Goal: Task Accomplishment & Management: Manage account settings

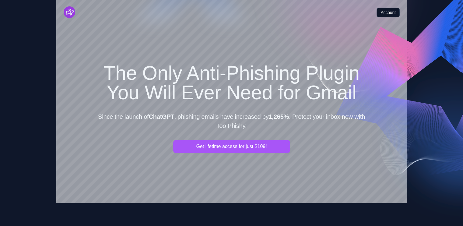
click at [388, 13] on link "Account" at bounding box center [387, 13] width 23 height 10
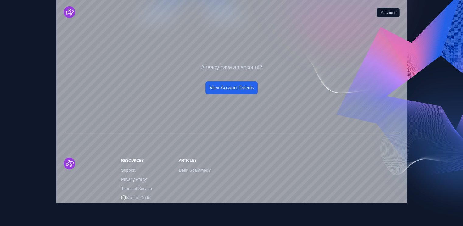
click at [232, 84] on link "View Account Details" at bounding box center [231, 87] width 52 height 13
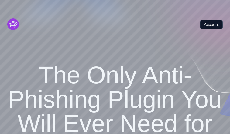
click at [210, 20] on link "Account" at bounding box center [211, 25] width 23 height 10
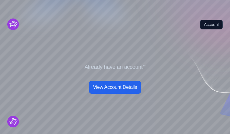
click at [113, 85] on link "View Account Details" at bounding box center [115, 87] width 52 height 13
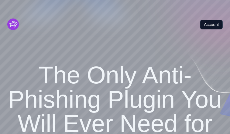
click at [209, 20] on link "Account" at bounding box center [211, 25] width 23 height 10
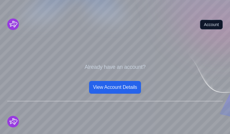
click at [114, 86] on link "View Account Details" at bounding box center [115, 87] width 52 height 13
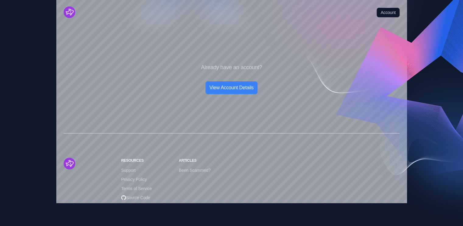
click at [73, 12] on img "Cruip" at bounding box center [70, 12] width 12 height 12
